Goal: Transaction & Acquisition: Purchase product/service

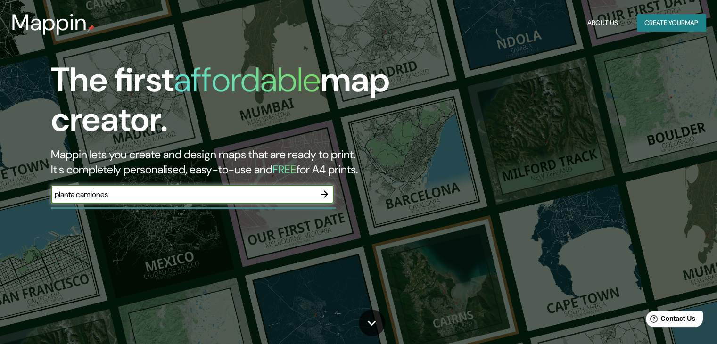
type input "planta camiones"
click at [324, 195] on icon "button" at bounding box center [324, 194] width 8 height 8
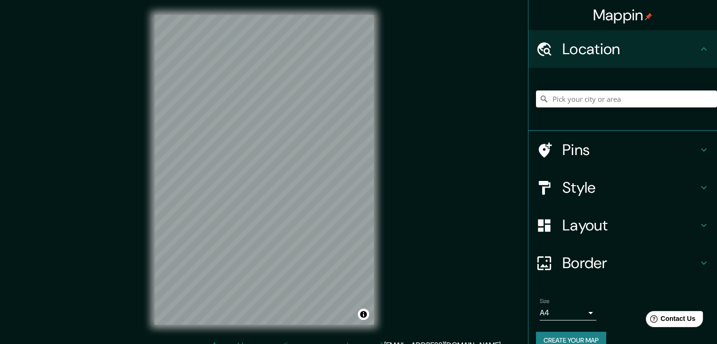
click at [626, 48] on h4 "Location" at bounding box center [630, 49] width 136 height 19
click at [621, 94] on input "Pick your city or area" at bounding box center [626, 98] width 181 height 17
type input "Planta, [GEOGRAPHIC_DATA], [GEOGRAPHIC_DATA], [GEOGRAPHIC_DATA]"
click at [698, 50] on icon at bounding box center [703, 48] width 11 height 11
click at [540, 49] on icon at bounding box center [544, 49] width 14 height 14
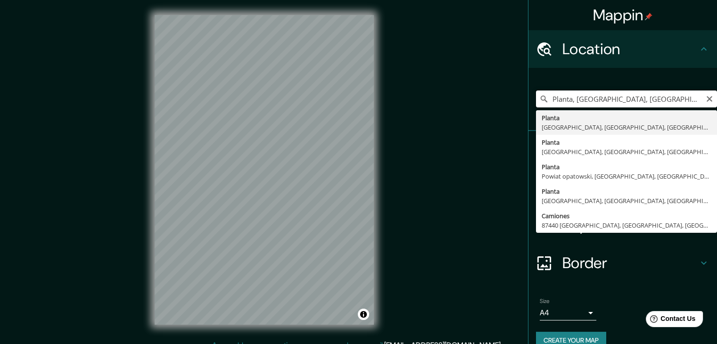
click at [580, 92] on input "Planta, [GEOGRAPHIC_DATA], [GEOGRAPHIC_DATA], [GEOGRAPHIC_DATA]" at bounding box center [626, 98] width 181 height 17
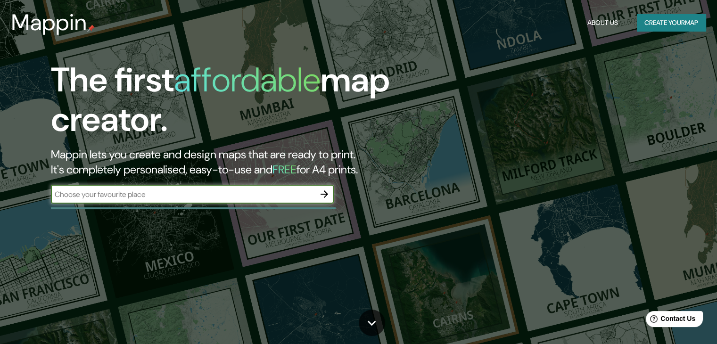
click at [221, 198] on input "text" at bounding box center [183, 194] width 264 height 11
type input "saltillo"
click at [320, 194] on icon "button" at bounding box center [324, 193] width 11 height 11
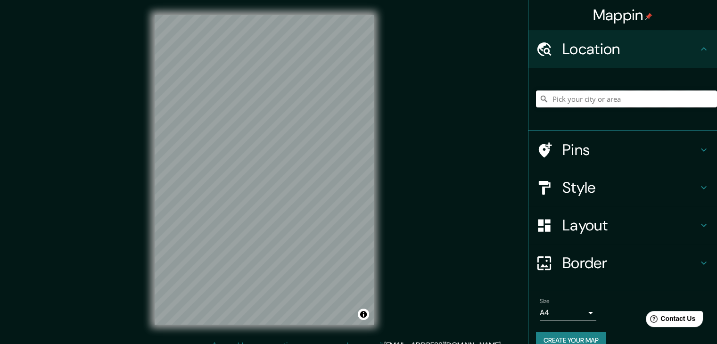
click at [616, 96] on input "Pick your city or area" at bounding box center [626, 98] width 181 height 17
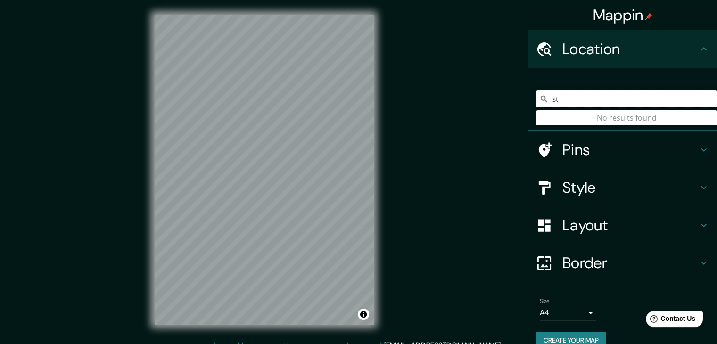
type input "s"
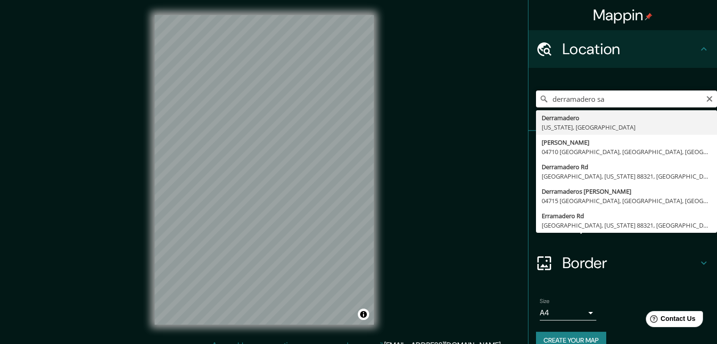
type input "[PERSON_NAME]"
